Goal: Entertainment & Leisure: Browse casually

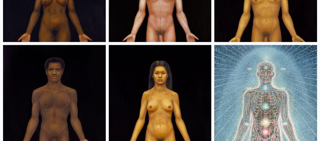
scroll to position [430, 0]
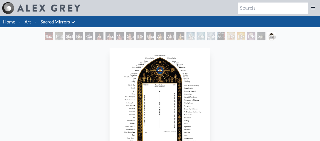
click at [174, 101] on img "23 / 23" at bounding box center [160, 104] width 100 height 113
click at [175, 100] on img "23 / 23" at bounding box center [160, 104] width 100 height 113
click at [176, 92] on img "23 / 23" at bounding box center [160, 104] width 100 height 113
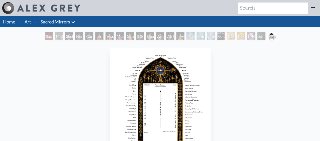
click at [176, 93] on img "23 / 23" at bounding box center [160, 104] width 100 height 113
